Goal: Task Accomplishment & Management: Manage account settings

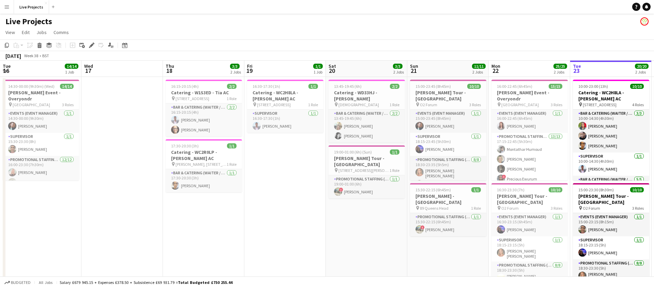
scroll to position [0, 266]
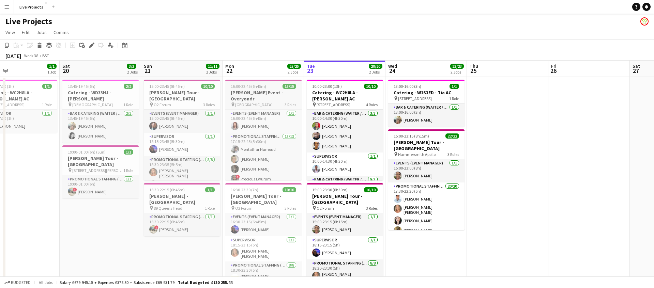
click at [260, 92] on h3 "[PERSON_NAME] Event - Overyondr" at bounding box center [263, 96] width 76 height 12
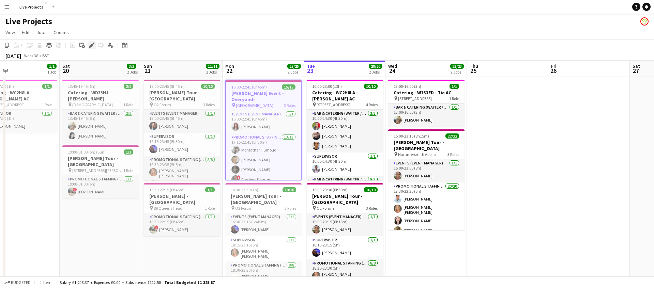
click at [92, 43] on icon "Edit" at bounding box center [91, 45] width 5 height 5
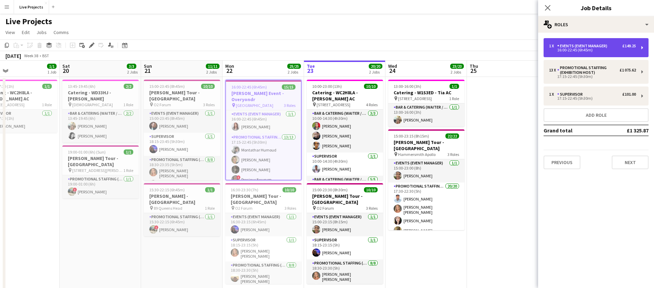
click at [583, 48] on div "Events (Event Manager)" at bounding box center [583, 46] width 53 height 5
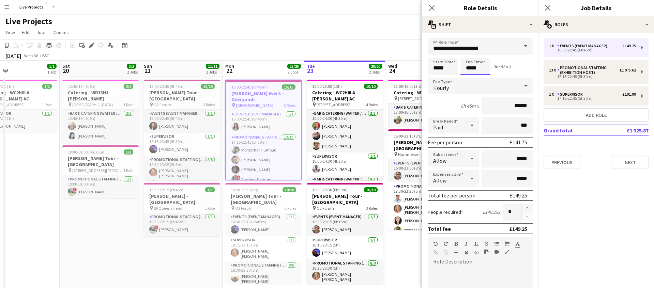
click at [470, 69] on body "Menu Boards Boards Boards All jobs Status Workforce Workforce My Workforce Recr…" at bounding box center [327, 154] width 654 height 309
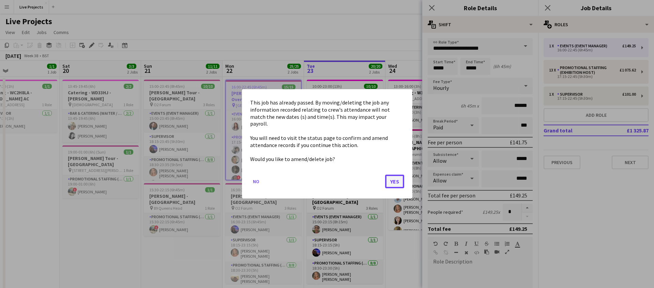
click at [390, 176] on button "Yes" at bounding box center [394, 182] width 19 height 14
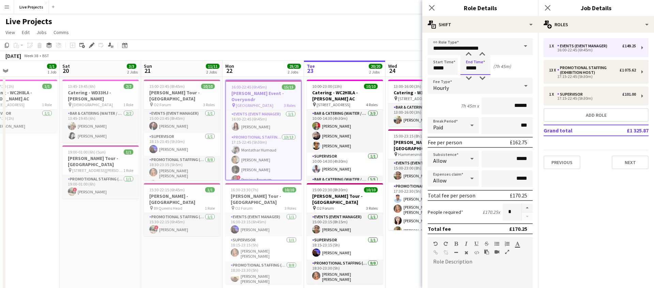
drag, startPoint x: 468, startPoint y: 53, endPoint x: 483, endPoint y: 66, distance: 20.0
click at [469, 53] on div at bounding box center [469, 54] width 14 height 7
type input "*****"
click at [482, 77] on div at bounding box center [482, 78] width 14 height 7
drag, startPoint x: 430, startPoint y: 7, endPoint x: 436, endPoint y: 9, distance: 6.1
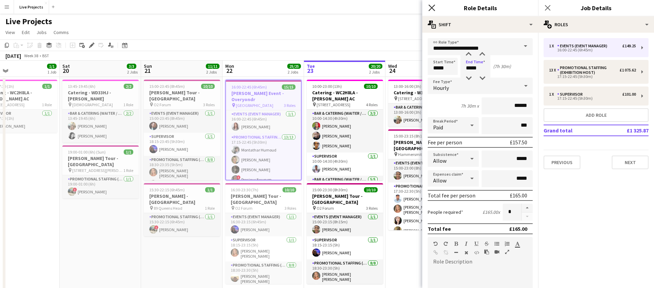
click at [430, 7] on icon "Close pop-in" at bounding box center [431, 7] width 6 height 6
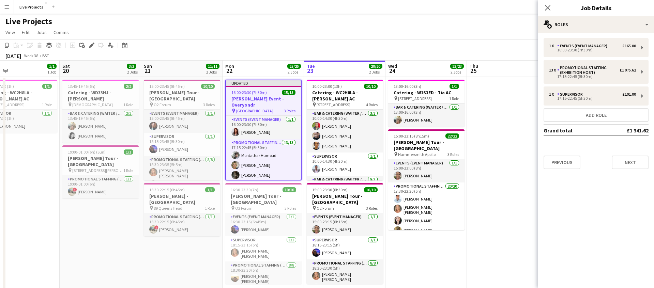
drag, startPoint x: 547, startPoint y: 8, endPoint x: 547, endPoint y: 12, distance: 4.1
click at [547, 8] on icon at bounding box center [547, 7] width 5 height 5
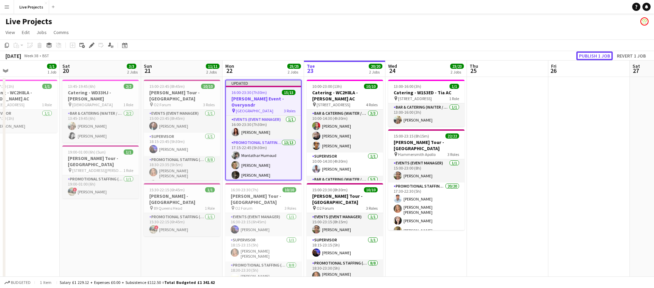
click at [590, 58] on button "Publish 1 job" at bounding box center [594, 55] width 36 height 9
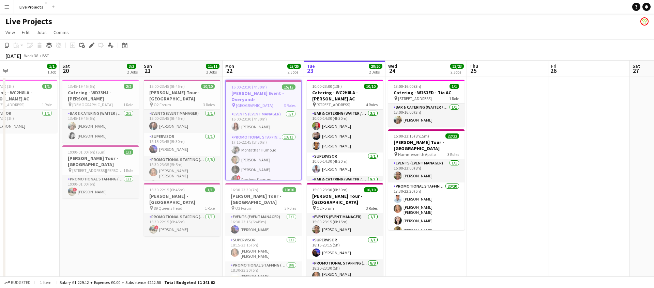
click at [265, 93] on h3 "[PERSON_NAME] Event - Overyondr" at bounding box center [263, 96] width 75 height 12
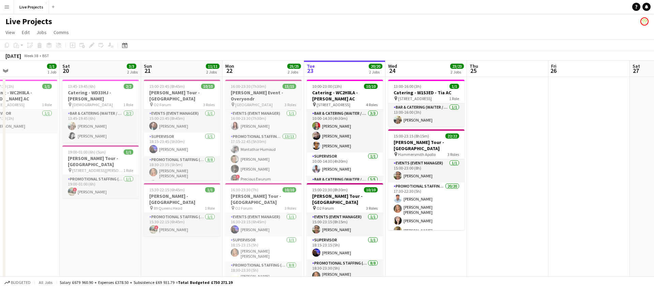
click at [268, 95] on h3 "[PERSON_NAME] Event - Overyondr" at bounding box center [263, 96] width 76 height 12
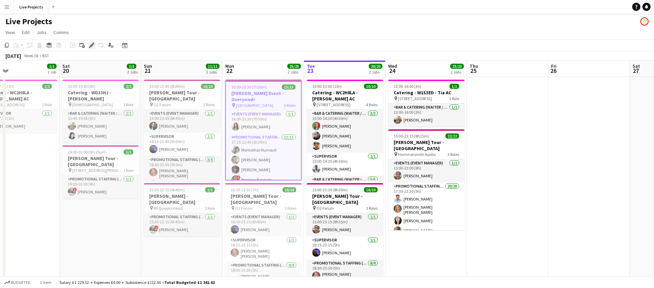
drag, startPoint x: 90, startPoint y: 45, endPoint x: 95, endPoint y: 47, distance: 5.5
click at [90, 45] on icon "Edit" at bounding box center [91, 45] width 5 height 5
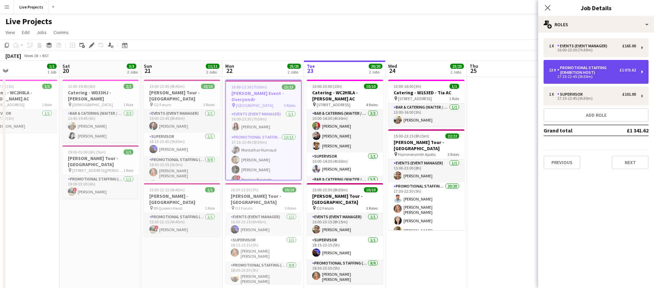
click at [575, 75] on div "17:15-22:45 (5h30m)" at bounding box center [592, 76] width 87 height 3
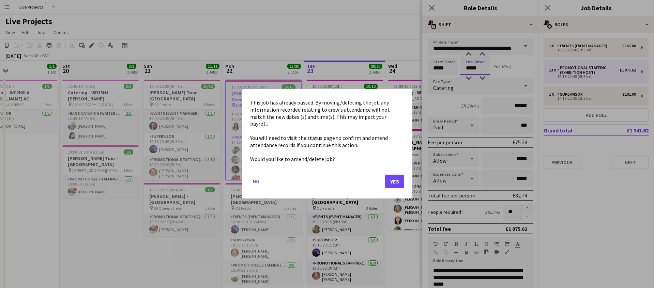
click at [471, 67] on body "Menu Boards Boards Boards All jobs Status Workforce Workforce My Workforce Recr…" at bounding box center [327, 154] width 654 height 309
click at [394, 175] on button "Yes" at bounding box center [394, 182] width 19 height 14
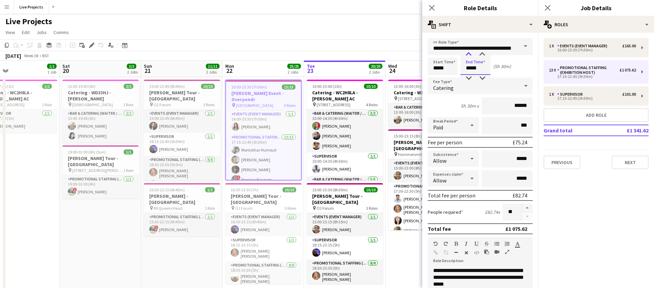
click at [468, 55] on div at bounding box center [469, 54] width 14 height 7
click at [482, 77] on div at bounding box center [482, 78] width 14 height 7
type input "*****"
click at [482, 77] on div at bounding box center [482, 78] width 14 height 7
click at [432, 7] on icon at bounding box center [431, 7] width 6 height 6
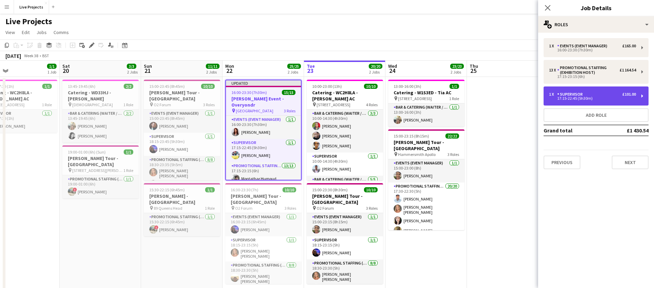
click at [584, 97] on div "17:15-22:45 (5h30m)" at bounding box center [592, 98] width 87 height 3
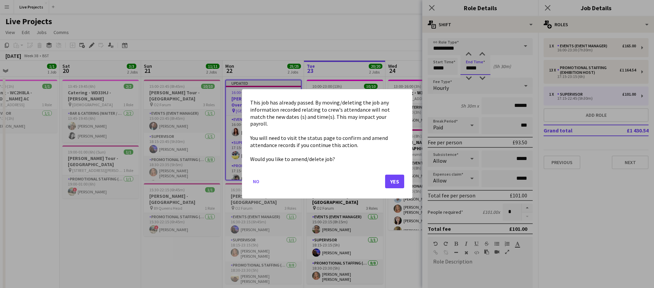
drag, startPoint x: 470, startPoint y: 67, endPoint x: 470, endPoint y: 63, distance: 4.1
click at [470, 67] on body "Menu Boards Boards Boards All jobs Status Workforce Workforce My Workforce Recr…" at bounding box center [327, 154] width 654 height 309
drag, startPoint x: 393, startPoint y: 178, endPoint x: 406, endPoint y: 167, distance: 17.1
click at [394, 178] on button "Yes" at bounding box center [394, 182] width 19 height 14
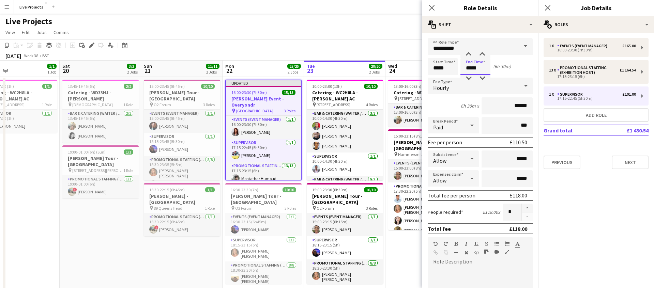
drag, startPoint x: 468, startPoint y: 52, endPoint x: 476, endPoint y: 62, distance: 12.6
click at [468, 52] on div at bounding box center [469, 54] width 14 height 7
click at [484, 78] on div at bounding box center [482, 78] width 14 height 7
type input "*****"
click at [484, 78] on div at bounding box center [482, 78] width 14 height 7
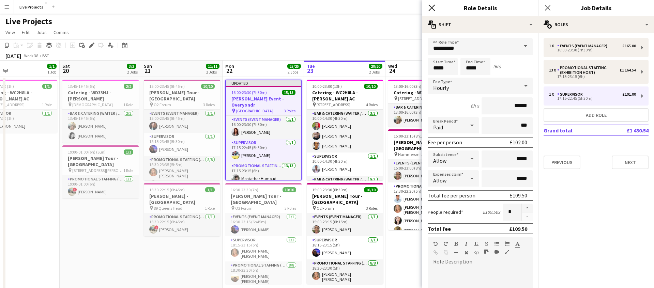
click at [430, 6] on icon at bounding box center [431, 7] width 6 height 6
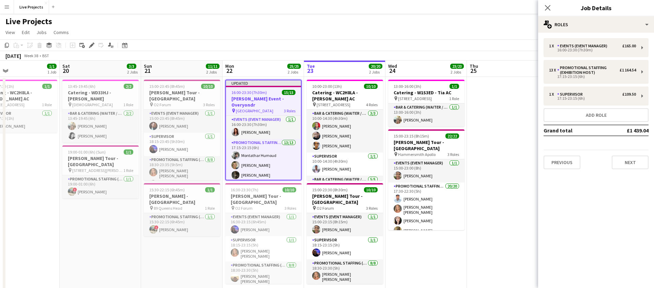
drag, startPoint x: 545, startPoint y: 5, endPoint x: 549, endPoint y: 9, distance: 5.1
click at [545, 5] on icon at bounding box center [547, 7] width 5 height 5
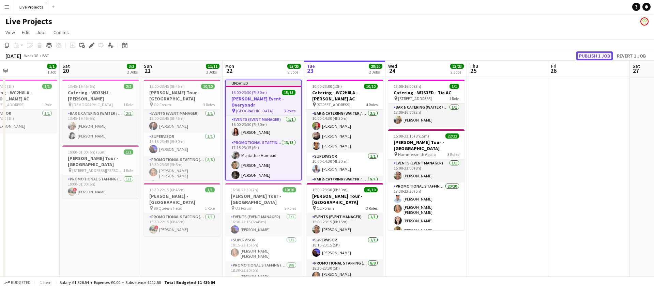
click at [595, 57] on button "Publish 1 job" at bounding box center [594, 55] width 36 height 9
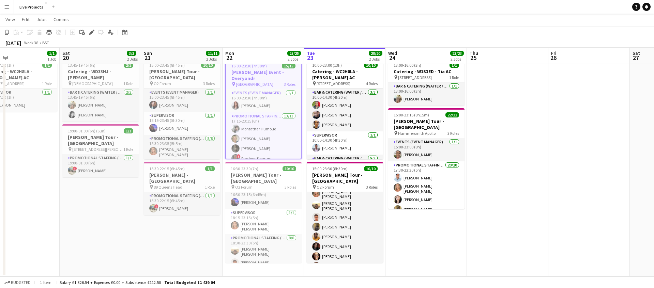
scroll to position [6, 0]
click at [264, 174] on h3 "[PERSON_NAME] Tour - [GEOGRAPHIC_DATA]" at bounding box center [263, 178] width 76 height 12
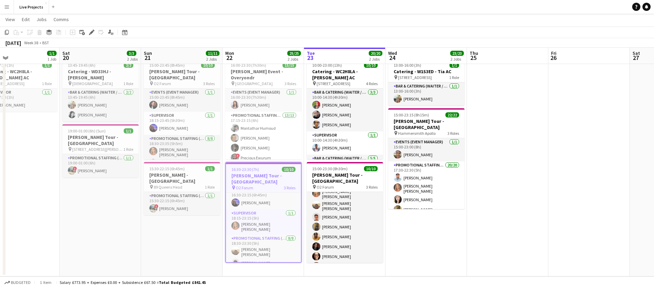
drag, startPoint x: 91, startPoint y: 31, endPoint x: 110, endPoint y: 43, distance: 22.5
click at [91, 31] on icon "Edit" at bounding box center [91, 32] width 5 height 5
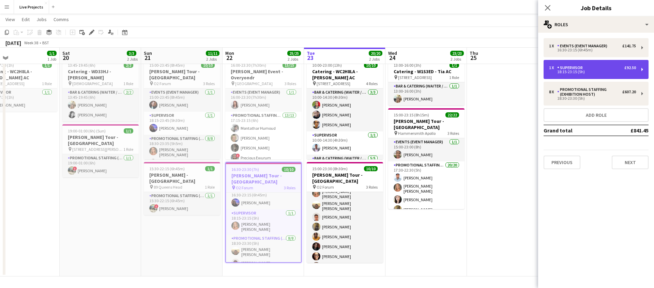
click at [582, 70] on div "Supervisor" at bounding box center [571, 67] width 28 height 5
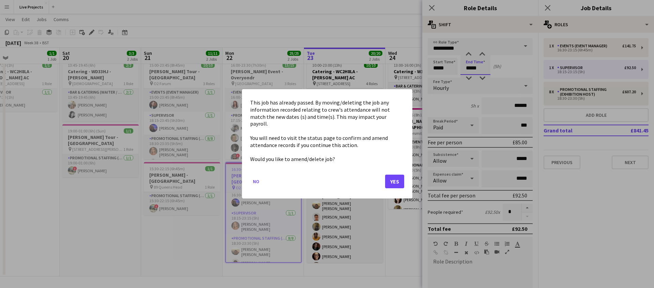
scroll to position [0, 0]
click at [486, 67] on body "Menu Boards Boards Boards All jobs Status Workforce Workforce My Workforce Recr…" at bounding box center [327, 134] width 654 height 309
click at [393, 175] on button "Yes" at bounding box center [394, 182] width 19 height 14
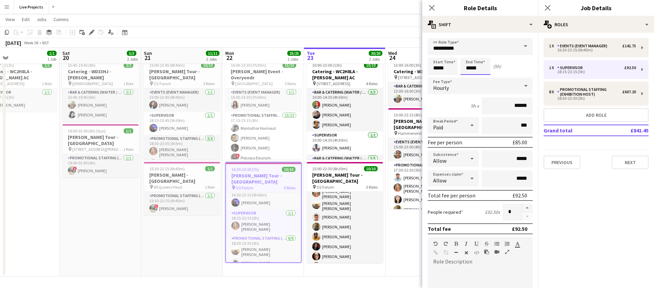
scroll to position [20, 0]
click at [482, 54] on div at bounding box center [482, 54] width 14 height 7
type input "*****"
click at [482, 54] on div at bounding box center [482, 54] width 14 height 7
drag, startPoint x: 431, startPoint y: 7, endPoint x: 452, endPoint y: 11, distance: 21.2
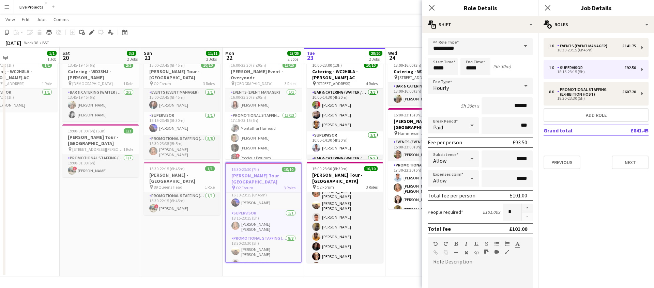
click at [431, 7] on icon at bounding box center [431, 7] width 5 height 5
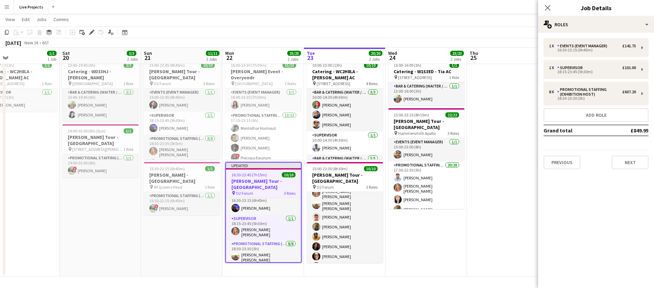
click at [546, 6] on icon "Close pop-in" at bounding box center [547, 7] width 5 height 5
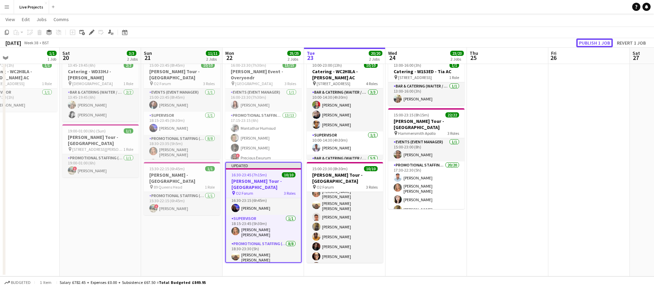
drag, startPoint x: 591, startPoint y: 42, endPoint x: 590, endPoint y: 47, distance: 4.6
click at [591, 42] on button "Publish 1 job" at bounding box center [594, 42] width 36 height 9
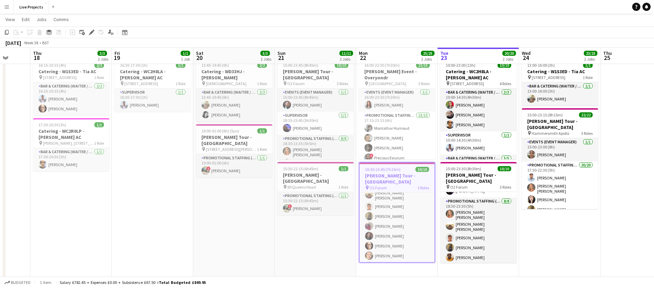
scroll to position [42, 0]
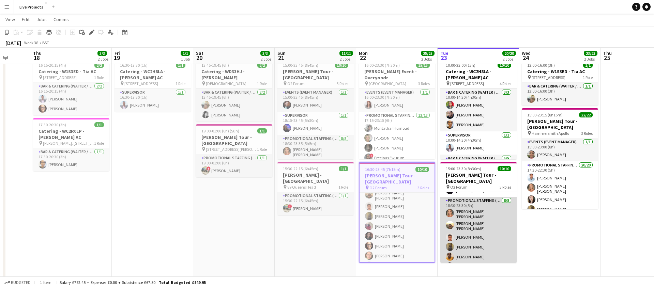
click at [483, 218] on app-card-role "Promotional Staffing (Exhibition Host) [DATE] 18:30-23:30 (5h) [PERSON_NAME] [P…" at bounding box center [478, 245] width 76 height 96
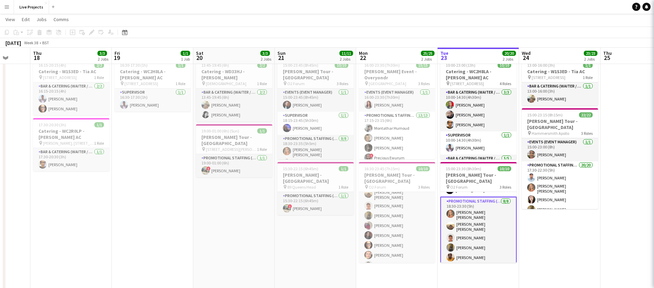
scroll to position [62, 0]
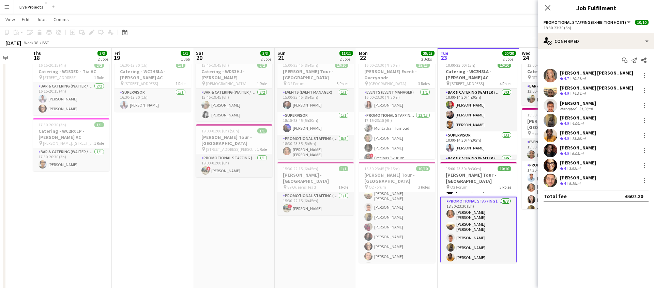
drag, startPoint x: 547, startPoint y: 6, endPoint x: 546, endPoint y: 10, distance: 3.6
click at [547, 6] on icon "Close pop-in" at bounding box center [547, 7] width 5 height 5
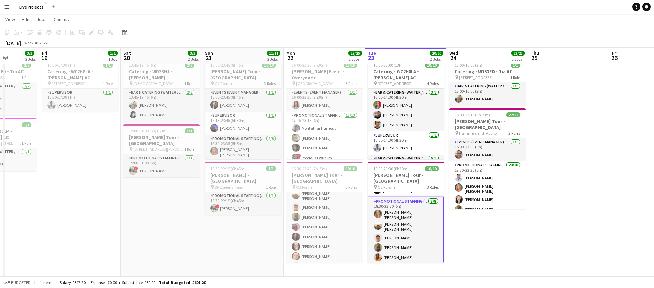
scroll to position [0, 290]
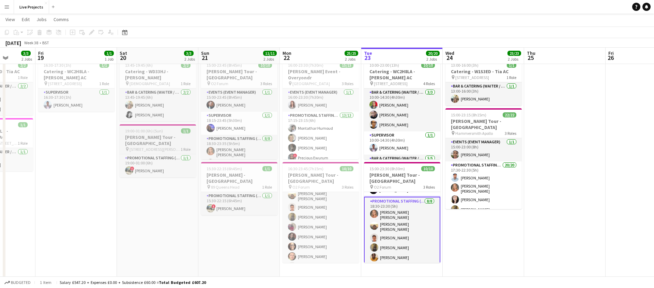
click at [159, 134] on app-job-card "19:00-01:00 (6h) (Sun) 1/1 [PERSON_NAME] Tour - [GEOGRAPHIC_DATA] pin [STREET_A…" at bounding box center [158, 150] width 76 height 53
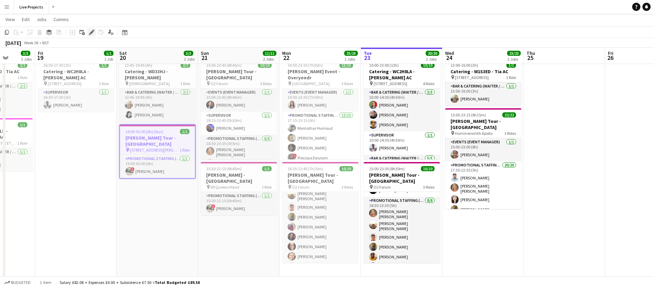
click at [91, 31] on icon "Edit" at bounding box center [91, 32] width 5 height 5
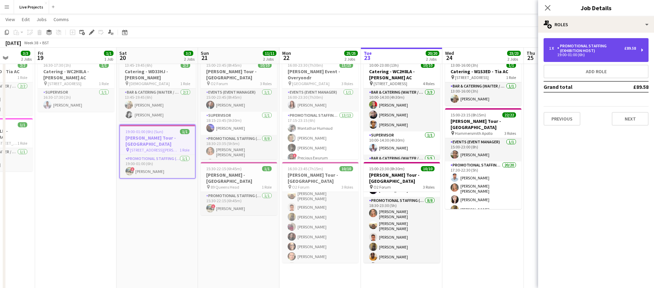
click at [577, 51] on div "Promotional Staffing (Exhibition Host)" at bounding box center [590, 49] width 67 height 10
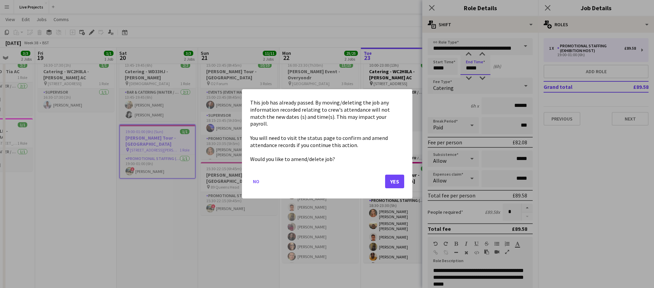
scroll to position [0, 0]
click at [470, 67] on body "Menu Boards Boards Boards All jobs Status Workforce Workforce My Workforce Recr…" at bounding box center [327, 163] width 654 height 366
drag, startPoint x: 391, startPoint y: 176, endPoint x: 414, endPoint y: 152, distance: 32.5
click at [392, 175] on button "Yes" at bounding box center [394, 182] width 19 height 14
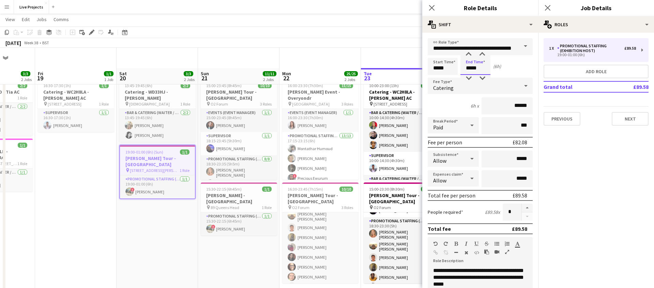
scroll to position [20, 0]
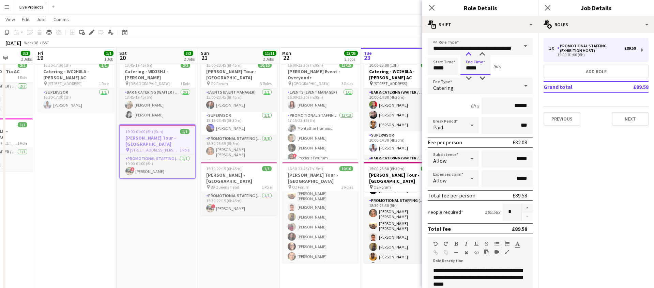
type input "*****"
click at [469, 52] on div at bounding box center [469, 54] width 14 height 7
click at [432, 8] on icon "Close pop-in" at bounding box center [431, 7] width 6 height 6
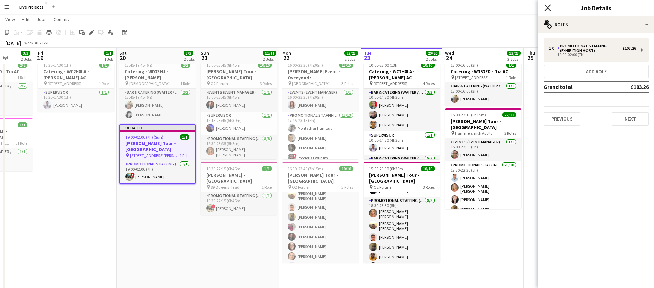
click at [549, 7] on icon at bounding box center [547, 7] width 6 height 6
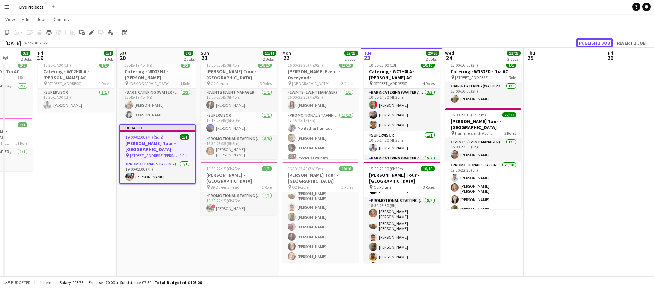
click at [583, 41] on button "Publish 1 job" at bounding box center [594, 42] width 36 height 9
